Goal: Task Accomplishment & Management: Manage account settings

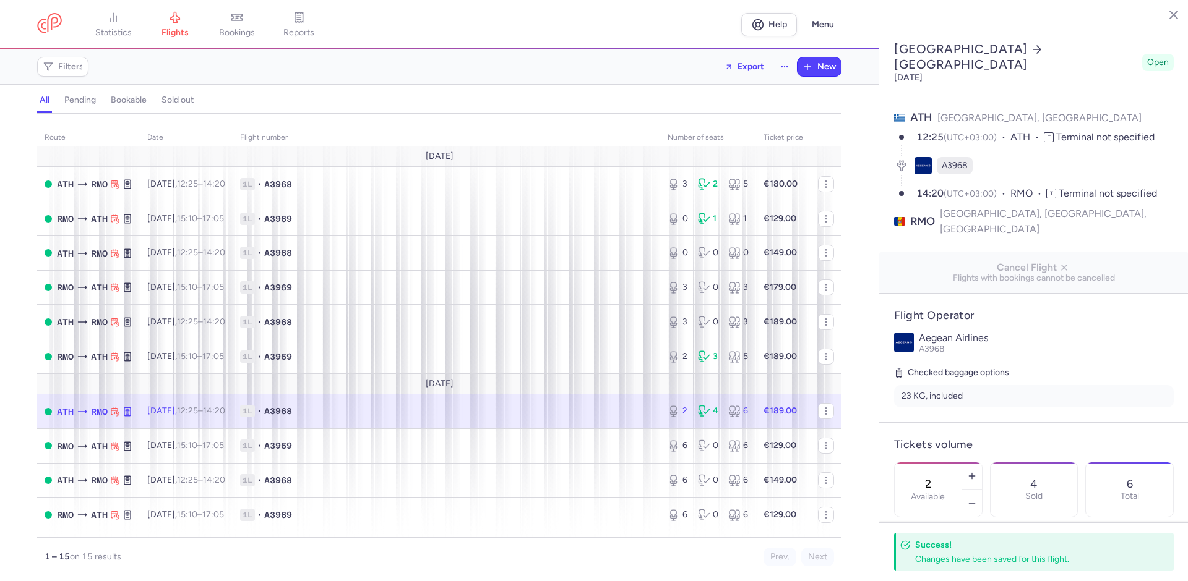
select select "hours"
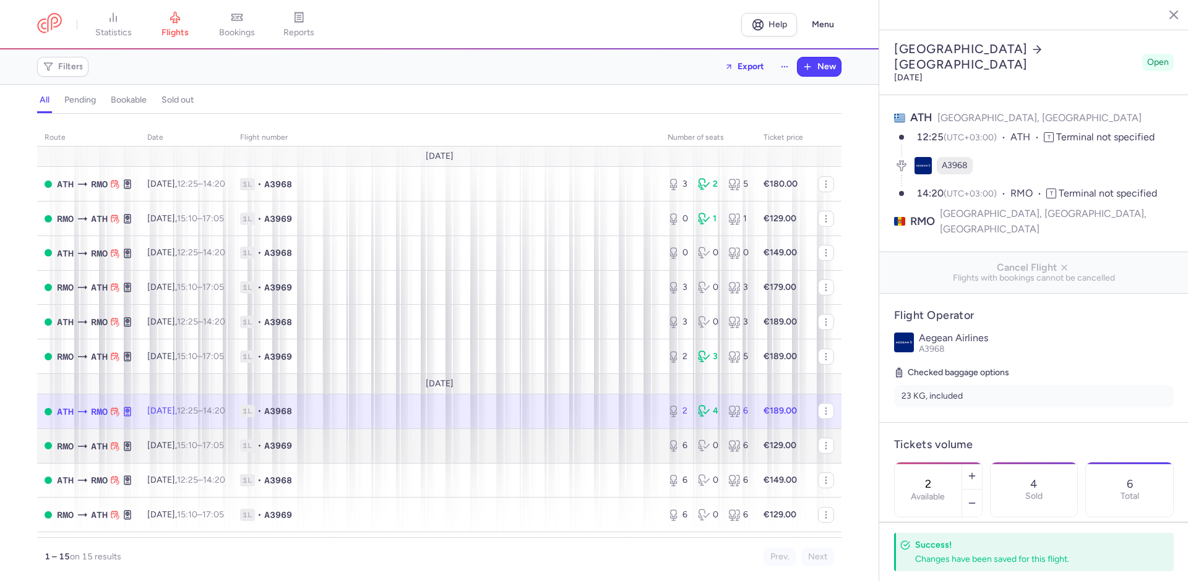
scroll to position [197, 0]
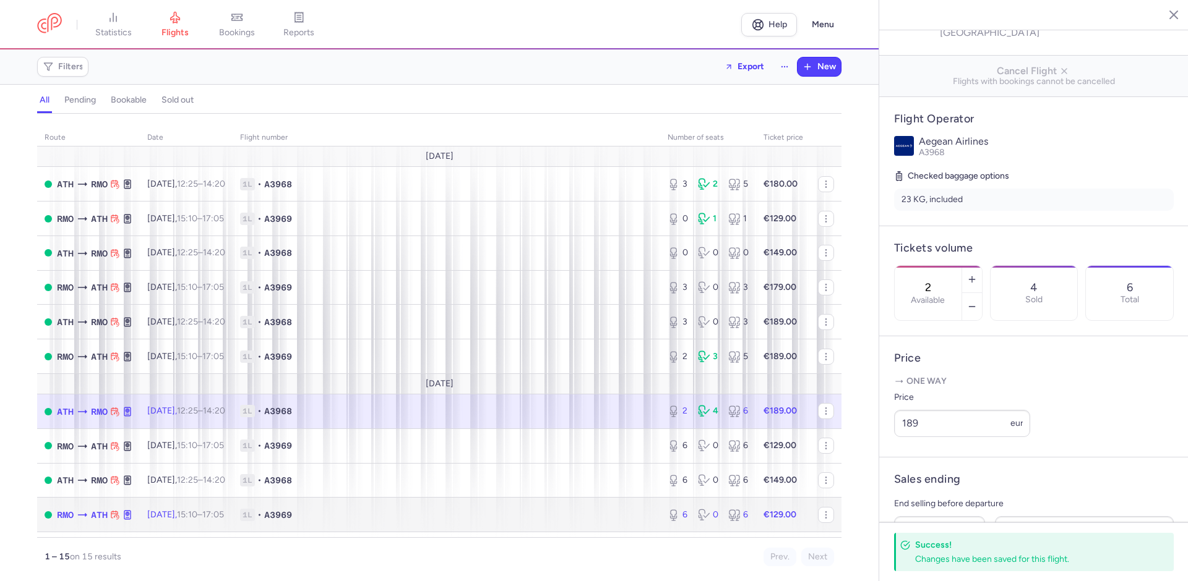
click at [763, 514] on strong "€129.00" at bounding box center [779, 515] width 33 height 11
click at [741, 520] on div "6 0 6" at bounding box center [708, 515] width 91 height 22
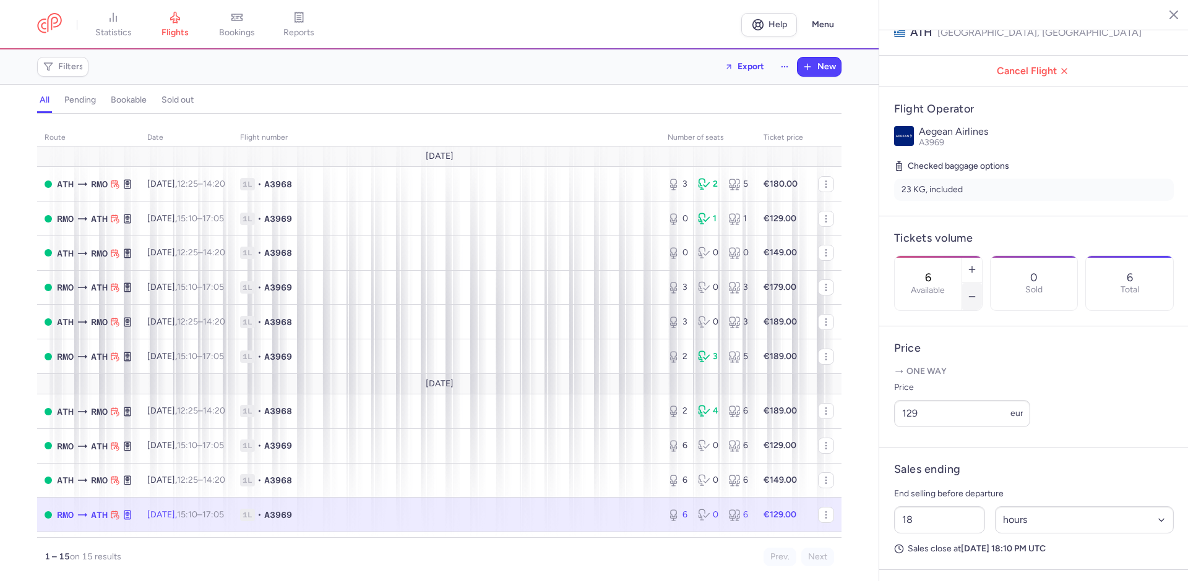
click at [974, 297] on line "button" at bounding box center [972, 297] width 6 height 0
type input "3"
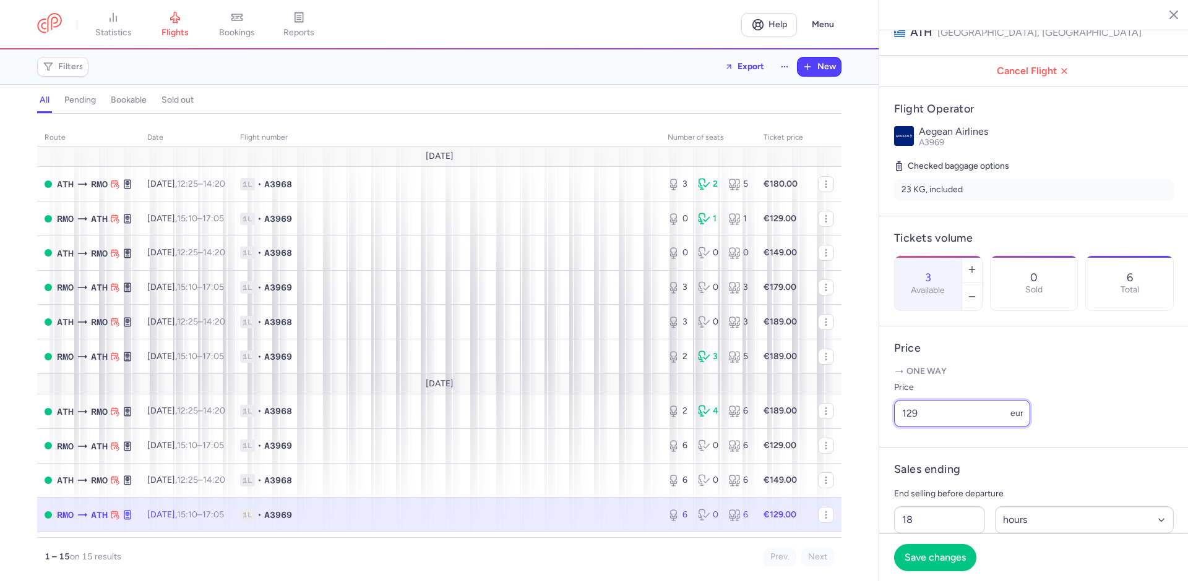
click at [912, 416] on input "129" at bounding box center [962, 413] width 136 height 27
type input "149"
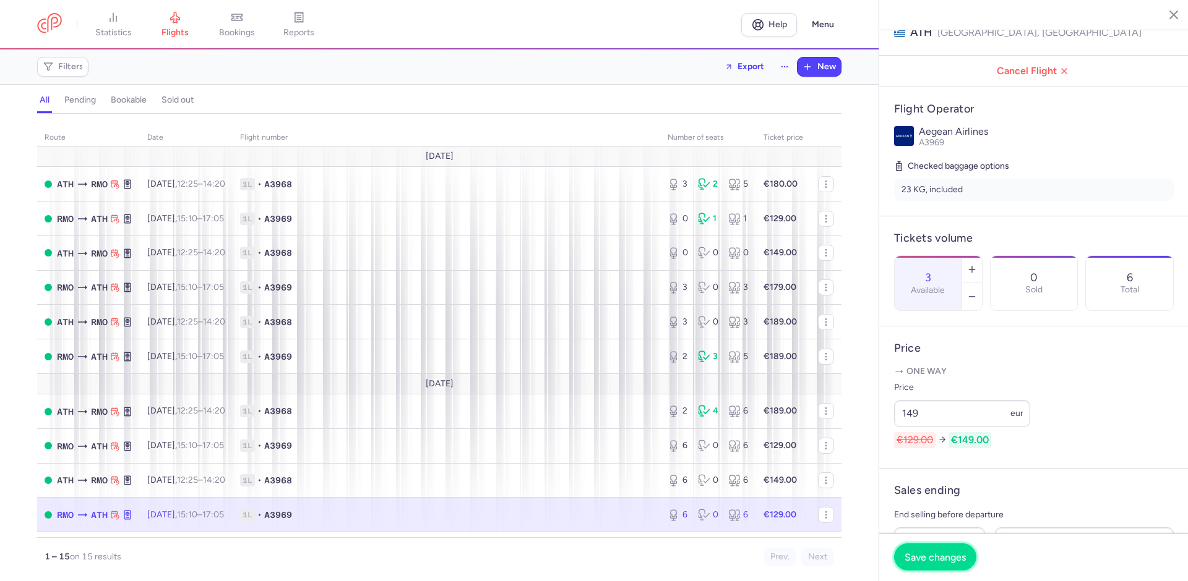
click at [938, 559] on span "Save changes" at bounding box center [934, 557] width 61 height 11
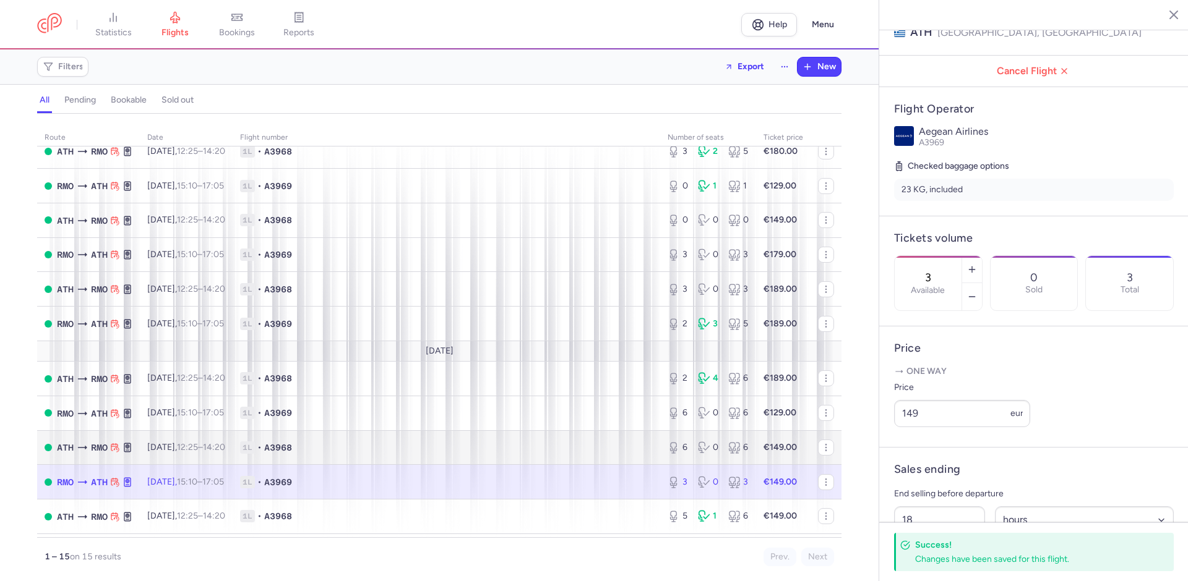
scroll to position [98, 0]
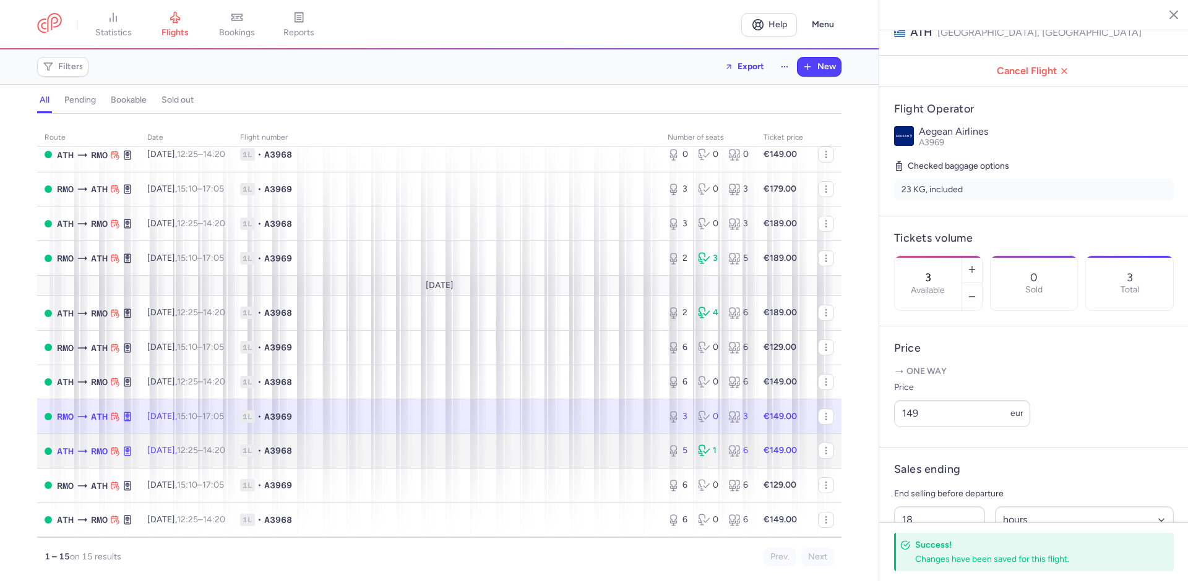
click at [770, 452] on strong "€149.00" at bounding box center [779, 450] width 33 height 11
click at [714, 455] on div "5 1 6" at bounding box center [708, 451] width 91 height 22
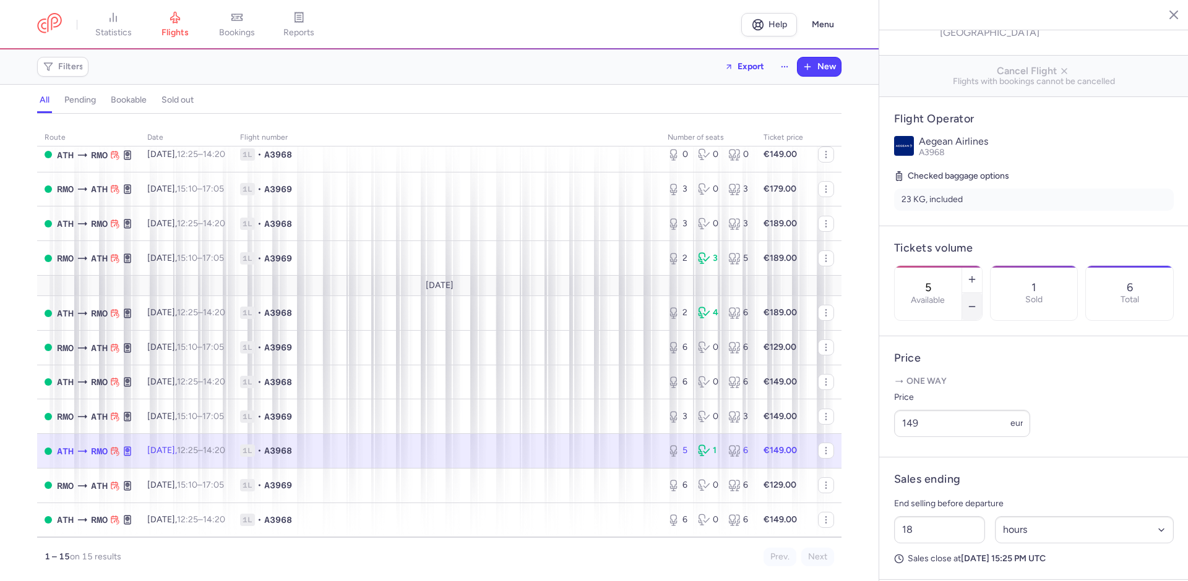
click at [977, 302] on icon "button" at bounding box center [972, 307] width 10 height 10
type input "3"
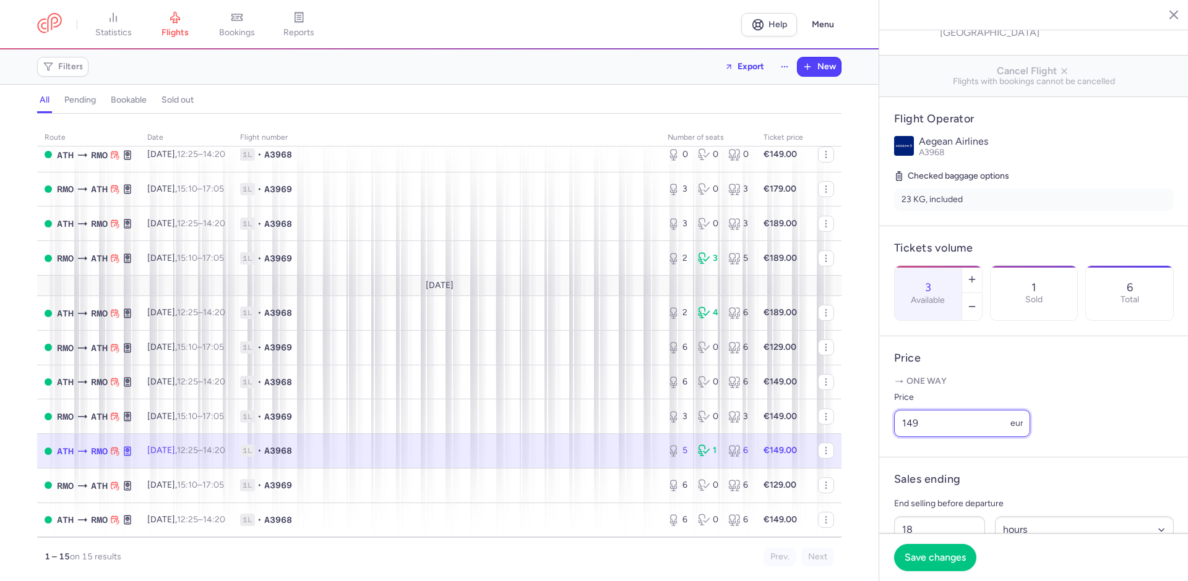
click at [911, 423] on input "149" at bounding box center [962, 423] width 136 height 27
type input "179"
click at [936, 561] on span "Save changes" at bounding box center [934, 557] width 61 height 11
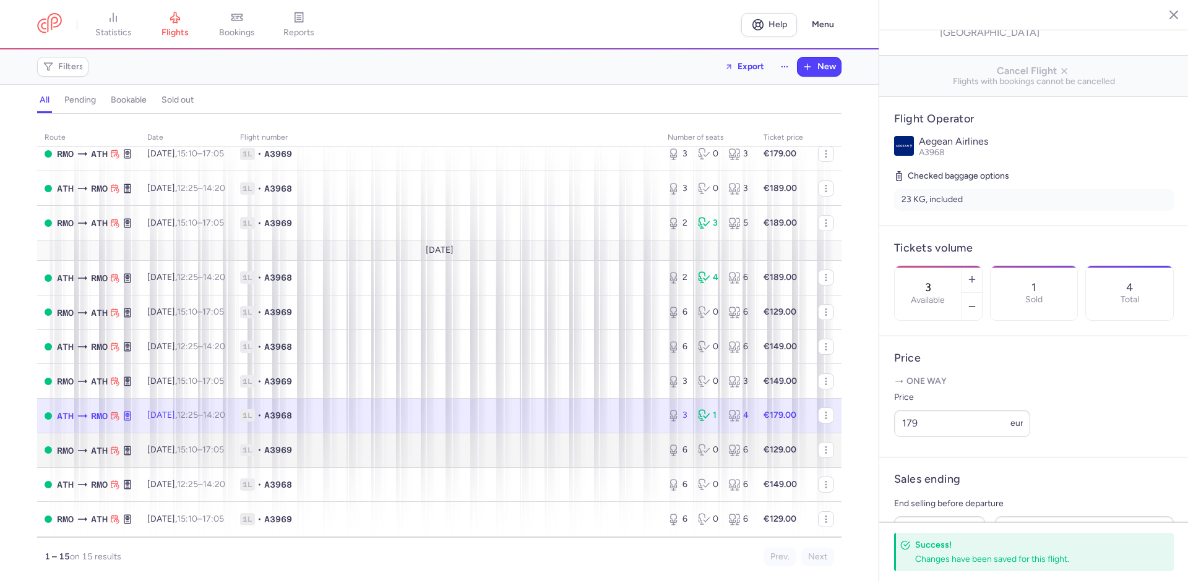
scroll to position [164, 0]
